Goal: Information Seeking & Learning: Find specific fact

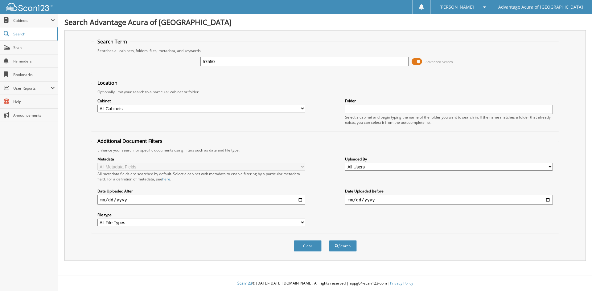
type input "57550"
click at [329, 241] on button "Search" at bounding box center [343, 246] width 28 height 11
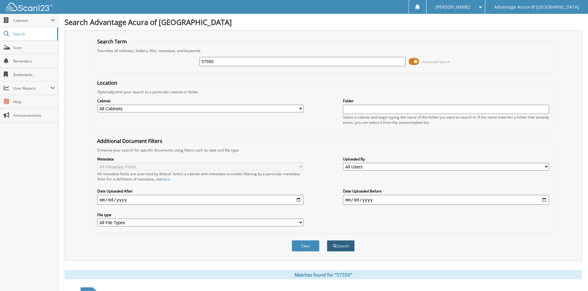
click at [343, 249] on button "Search" at bounding box center [341, 246] width 28 height 11
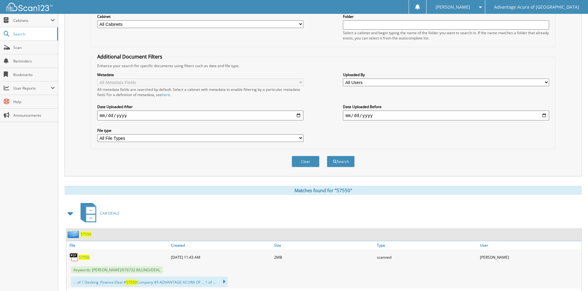
scroll to position [154, 0]
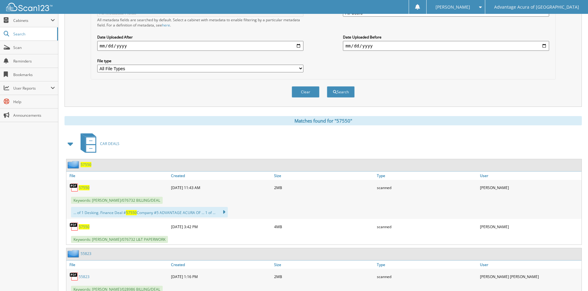
click at [81, 188] on span "57550" at bounding box center [84, 187] width 11 height 5
click at [84, 228] on span "57550" at bounding box center [84, 227] width 11 height 5
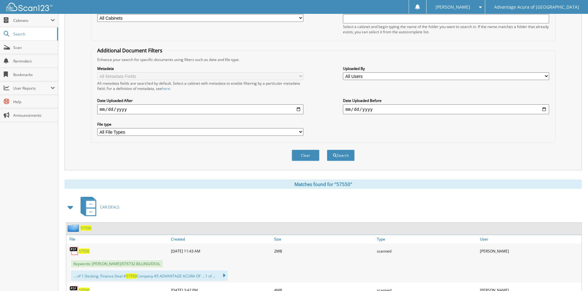
scroll to position [31, 0]
